Goal: Find specific page/section: Find specific page/section

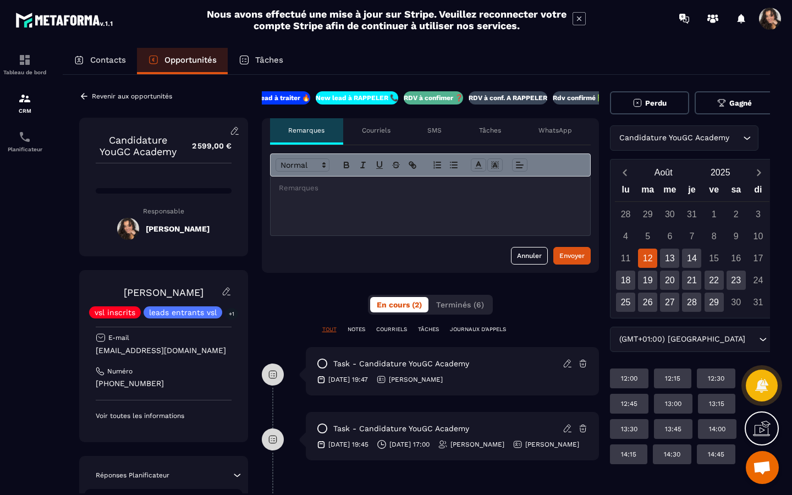
click at [530, 100] on p "RDV à conf. A RAPPELER" at bounding box center [508, 98] width 79 height 9
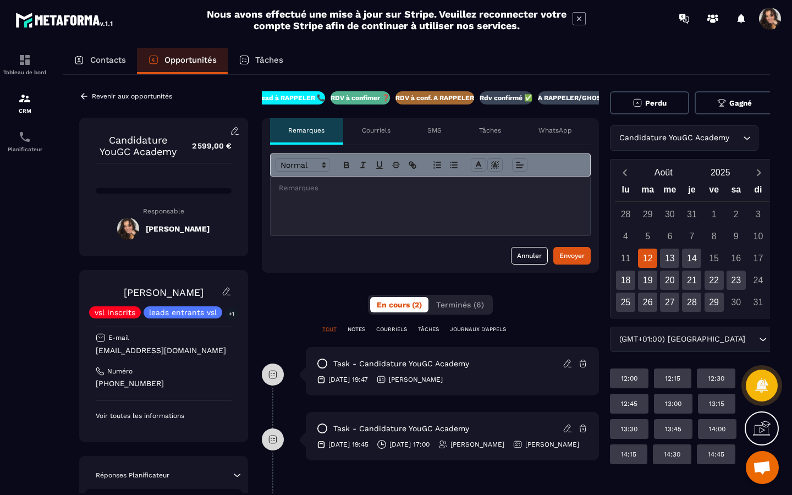
scroll to position [0, 94]
click at [79, 95] on icon at bounding box center [84, 96] width 10 height 10
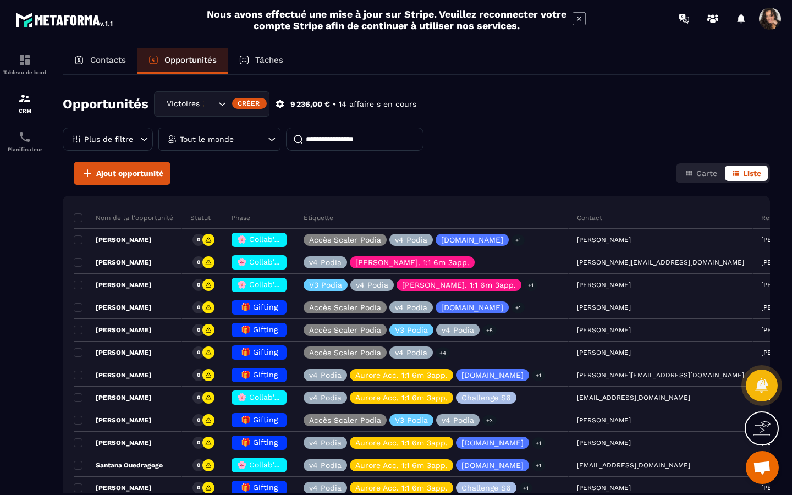
click at [192, 100] on div "Victoires 🎉" at bounding box center [190, 104] width 54 height 12
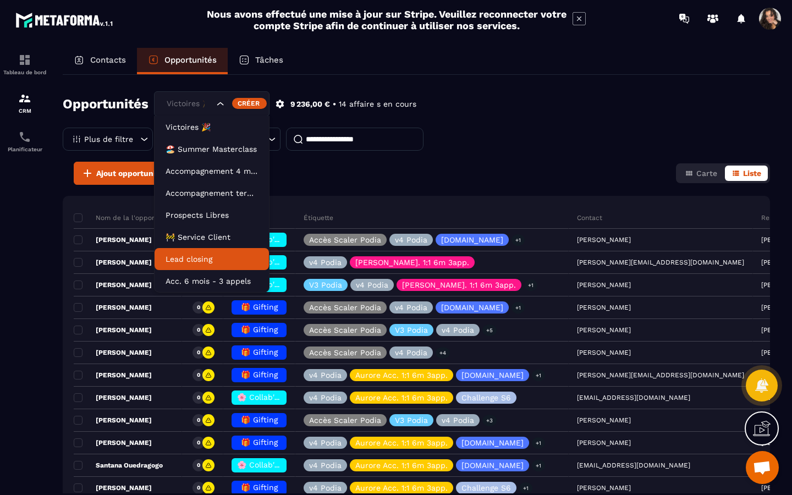
click at [202, 251] on li "Lead closing" at bounding box center [212, 259] width 114 height 22
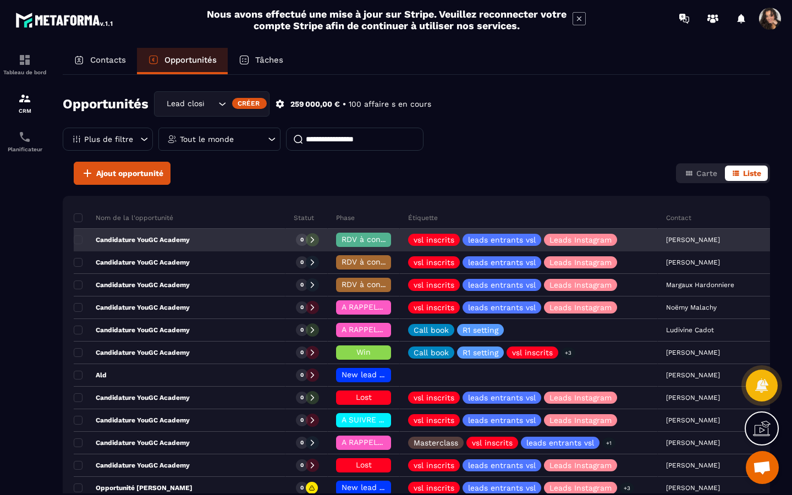
click at [188, 243] on p "Candidature YouGC Academy" at bounding box center [132, 240] width 116 height 9
